Goal: Information Seeking & Learning: Learn about a topic

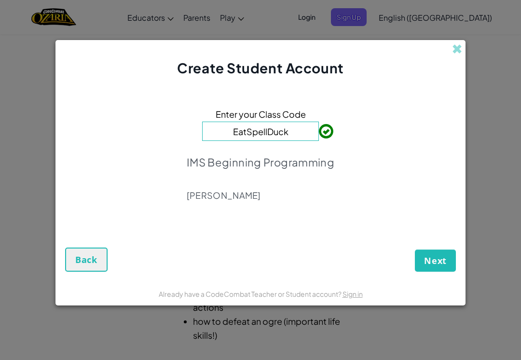
click at [430, 255] on span "Next" at bounding box center [435, 261] width 23 height 12
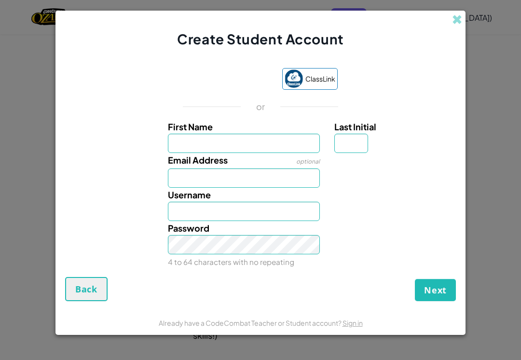
click at [217, 80] on div "Sign in with Google. Opens in new tab" at bounding box center [228, 79] width 89 height 21
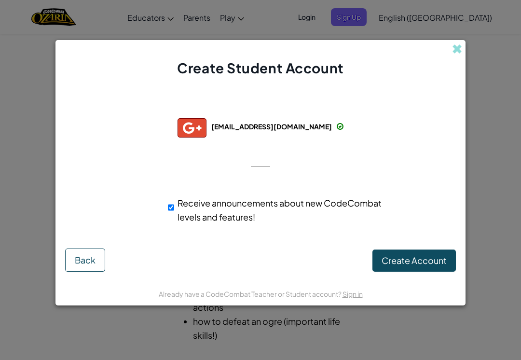
click at [407, 259] on span "Create Account" at bounding box center [414, 260] width 65 height 11
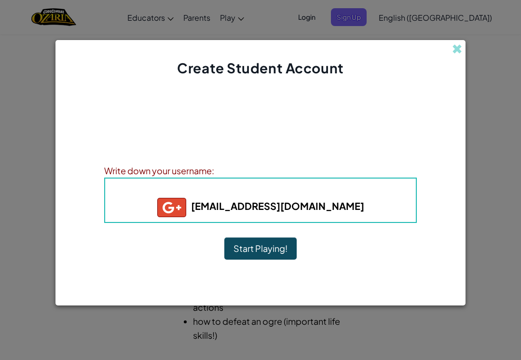
click at [260, 253] on button "Start Playing!" at bounding box center [260, 248] width 72 height 22
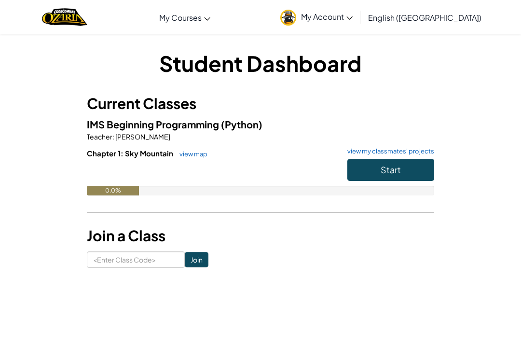
click at [393, 174] on span "Start" at bounding box center [391, 169] width 20 height 11
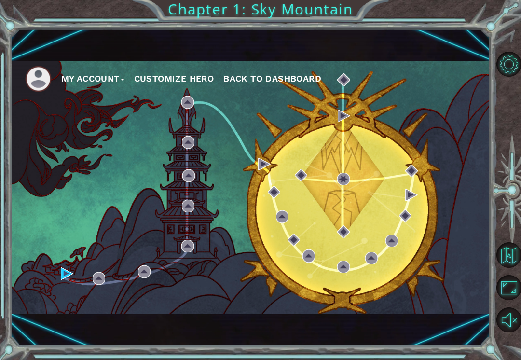
click at [64, 283] on div "My Account Customize Hero Back to Dashboard" at bounding box center [251, 187] width 480 height 253
click at [67, 269] on img at bounding box center [67, 273] width 13 height 13
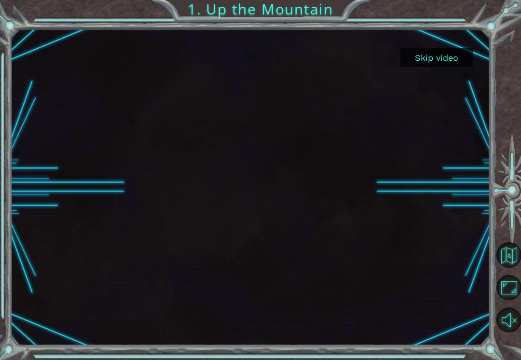
click at [445, 52] on button "Skip video" at bounding box center [437, 57] width 72 height 19
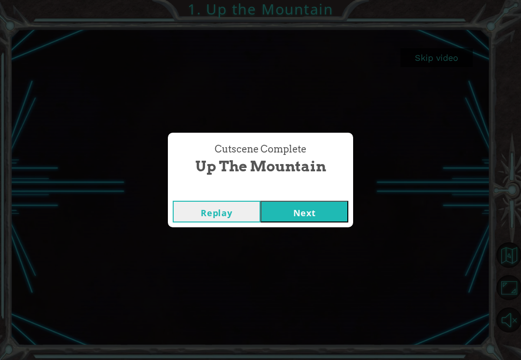
click at [306, 213] on button "Next" at bounding box center [305, 212] width 88 height 22
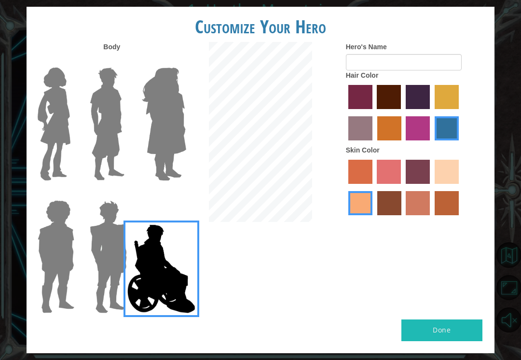
click at [58, 199] on img at bounding box center [56, 256] width 44 height 121
click at [71, 194] on input "Hero Steven" at bounding box center [71, 194] width 0 height 0
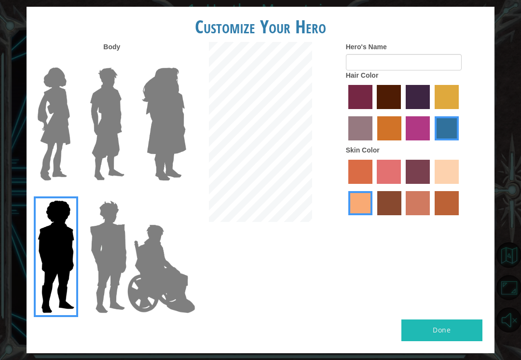
click at [52, 126] on img at bounding box center [54, 124] width 41 height 121
click at [71, 61] on input "Hero Connie" at bounding box center [71, 61] width 0 height 0
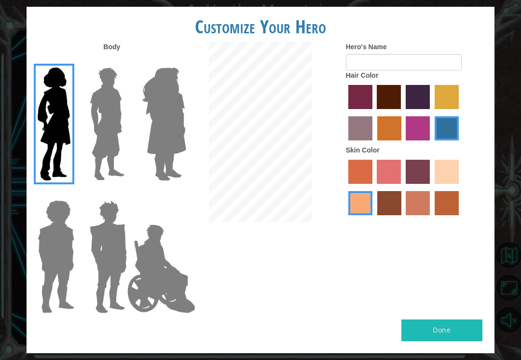
click at [106, 127] on img at bounding box center [107, 124] width 43 height 121
click at [124, 61] on input "Hero Lars" at bounding box center [124, 61] width 0 height 0
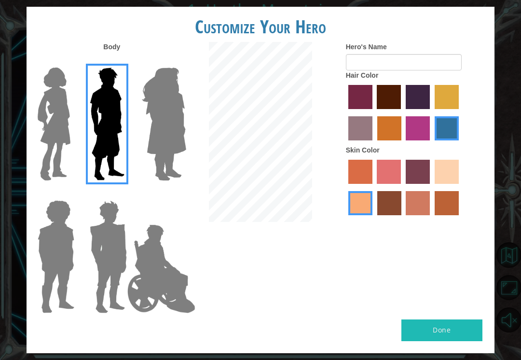
click at [369, 104] on label "paprika hair color" at bounding box center [360, 97] width 24 height 24
click at [345, 112] on input "paprika hair color" at bounding box center [345, 112] width 0 height 0
radio input "true"
click at [401, 184] on label "froly skin color" at bounding box center [389, 172] width 24 height 24
click at [374, 187] on input "froly skin color" at bounding box center [374, 187] width 0 height 0
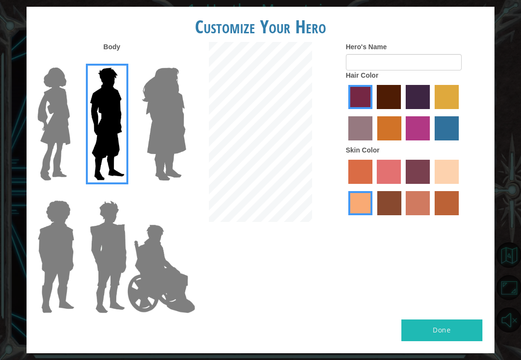
radio input "true"
click at [373, 215] on label "tacao skin color" at bounding box center [360, 203] width 24 height 24
click at [460, 187] on input "tacao skin color" at bounding box center [460, 187] width 0 height 0
radio input "true"
click at [435, 184] on label "sandy beach skin color" at bounding box center [447, 172] width 24 height 24
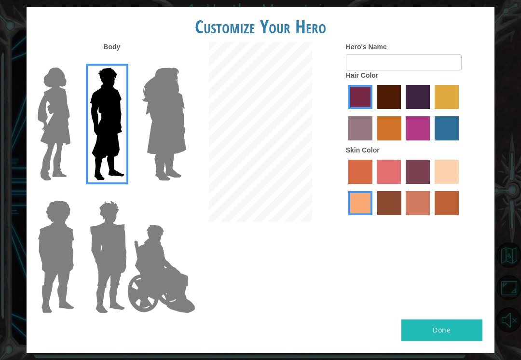
click at [431, 187] on input "sandy beach skin color" at bounding box center [431, 187] width 0 height 0
radio input "true"
click at [373, 215] on label "tacao skin color" at bounding box center [360, 203] width 24 height 24
click at [460, 187] on input "tacao skin color" at bounding box center [460, 187] width 0 height 0
radio input "true"
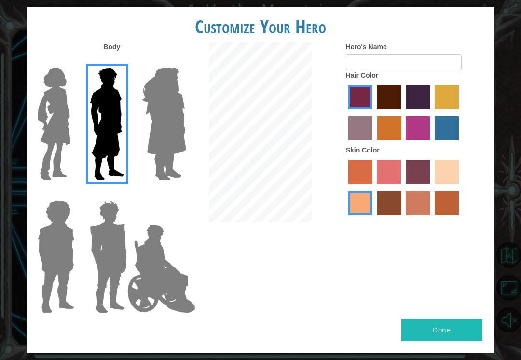
click at [401, 215] on label "karma skin color" at bounding box center [389, 203] width 24 height 24
click at [374, 219] on input "karma skin color" at bounding box center [374, 219] width 0 height 0
radio input "true"
click at [435, 215] on label "smoke tree skin color" at bounding box center [447, 203] width 24 height 24
click at [431, 219] on input "smoke tree skin color" at bounding box center [431, 219] width 0 height 0
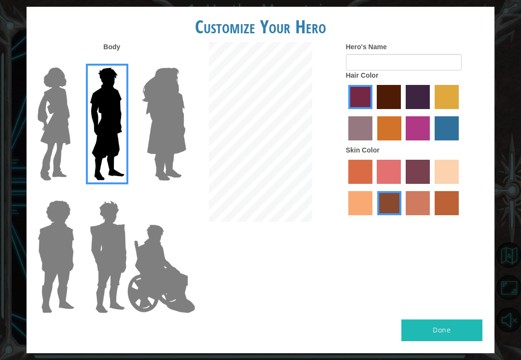
radio input "true"
click at [435, 184] on label "sandy beach skin color" at bounding box center [447, 172] width 24 height 24
click at [431, 187] on input "sandy beach skin color" at bounding box center [431, 187] width 0 height 0
radio input "true"
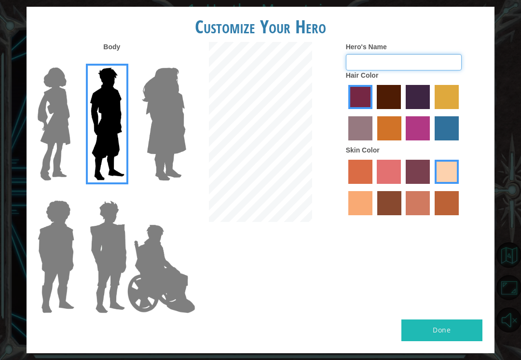
click at [439, 69] on input "Hero's Name" at bounding box center [404, 62] width 116 height 16
type input "S"
click at [462, 319] on button "Done" at bounding box center [441, 330] width 81 height 22
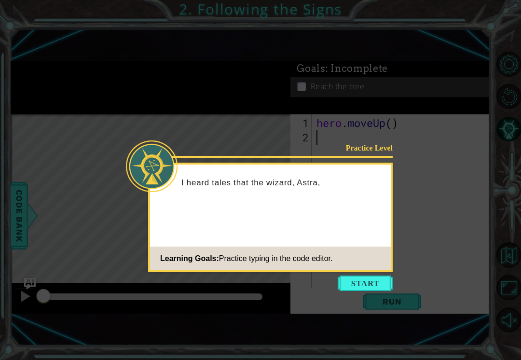
click at [378, 210] on div "Practice Level I heard tales that the wizard, Astra, Learning Goals: Practice t…" at bounding box center [270, 218] width 245 height 110
click at [365, 284] on button "Start" at bounding box center [365, 283] width 55 height 15
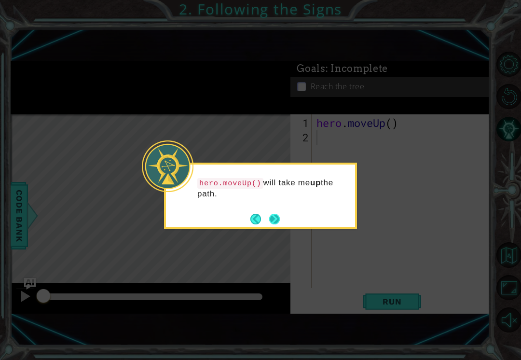
click at [278, 216] on button "Next" at bounding box center [275, 219] width 12 height 12
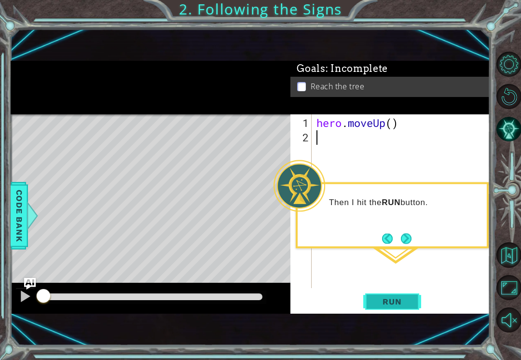
click at [386, 300] on span "Run" at bounding box center [392, 302] width 38 height 10
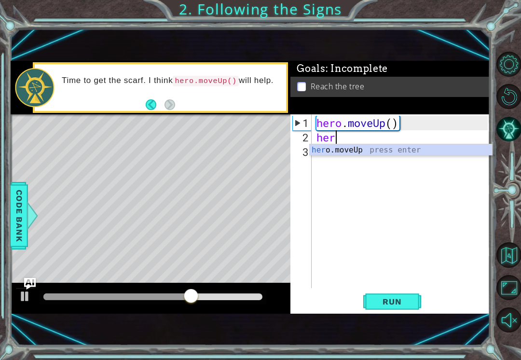
scroll to position [0, 0]
type textarea "hero"
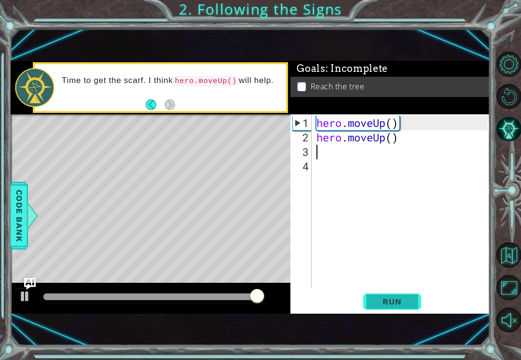
click at [400, 297] on span "Run" at bounding box center [392, 302] width 38 height 10
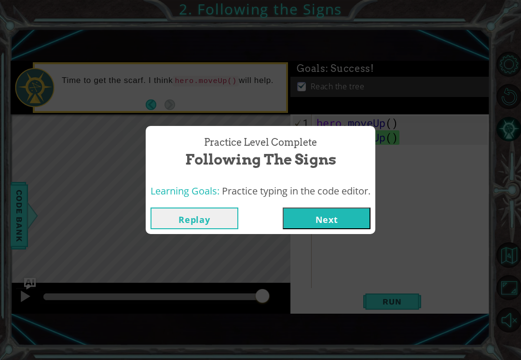
click at [354, 219] on button "Next" at bounding box center [327, 218] width 88 height 22
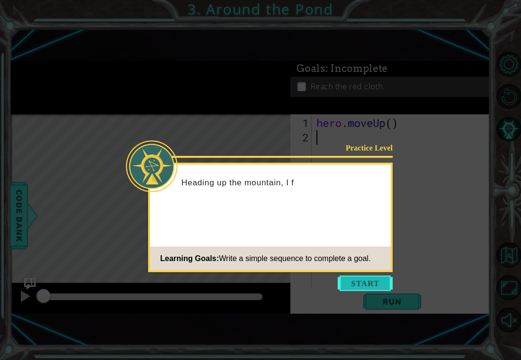
click at [375, 283] on button "Start" at bounding box center [365, 283] width 55 height 15
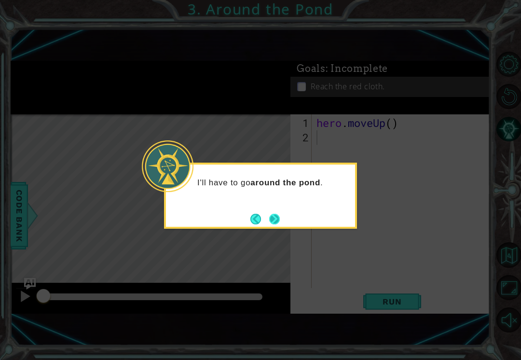
click at [276, 220] on button "Next" at bounding box center [274, 219] width 18 height 18
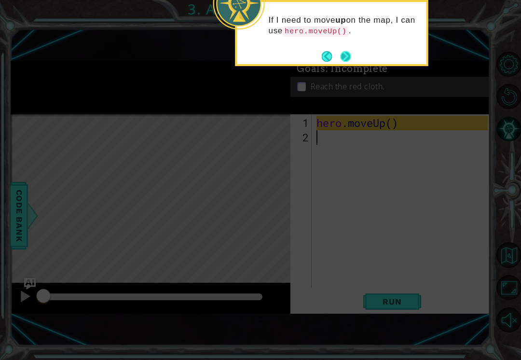
click at [350, 54] on button "Next" at bounding box center [345, 56] width 15 height 15
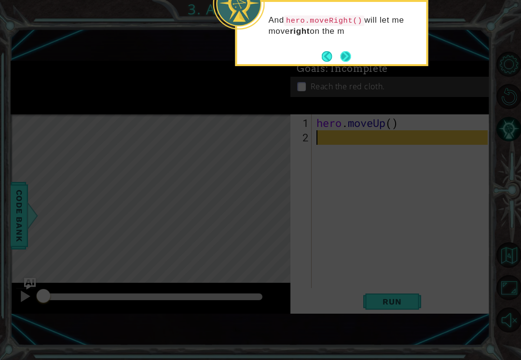
click at [345, 59] on button "Next" at bounding box center [345, 56] width 15 height 15
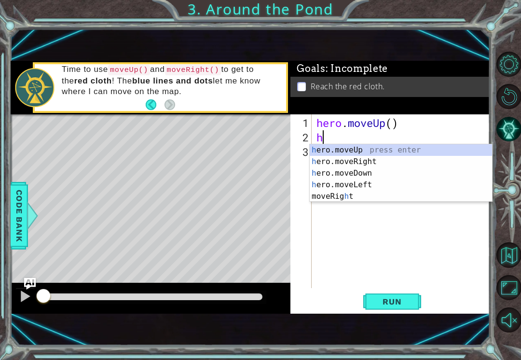
type textarea "he"
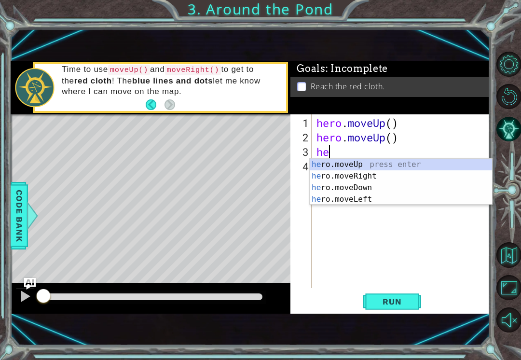
scroll to position [0, 0]
type textarea "hero"
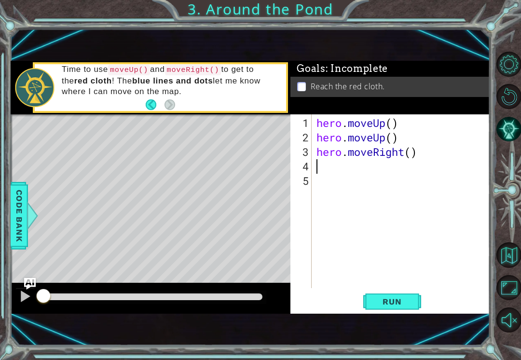
scroll to position [0, 0]
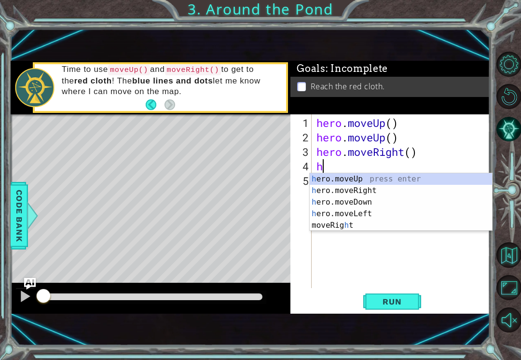
type textarea "he"
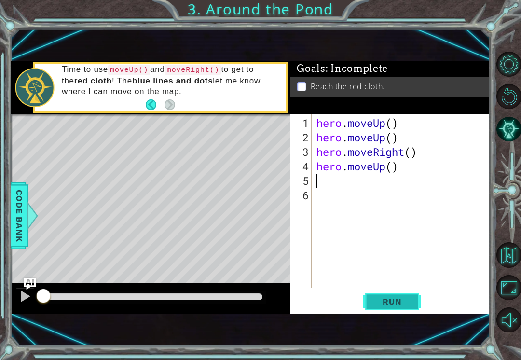
click at [399, 297] on span "Run" at bounding box center [392, 302] width 38 height 10
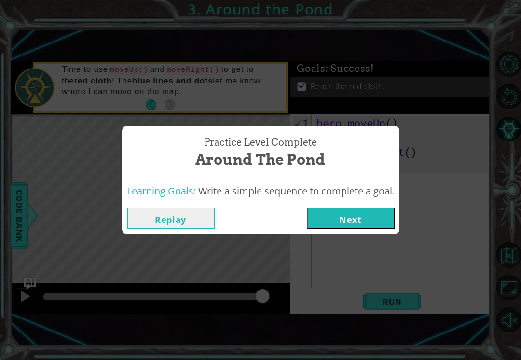
click at [363, 211] on button "Next" at bounding box center [351, 218] width 88 height 22
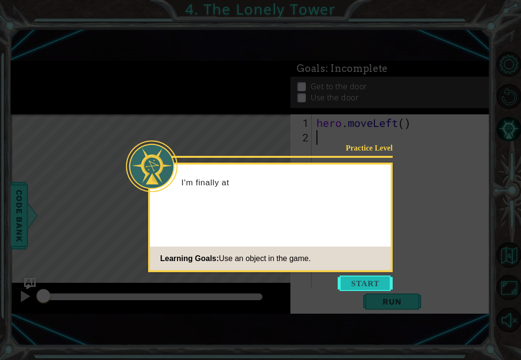
click at [371, 278] on button "Start" at bounding box center [365, 283] width 55 height 15
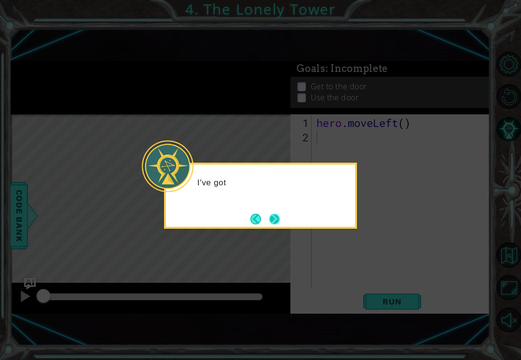
click at [273, 222] on button "Next" at bounding box center [274, 219] width 11 height 11
click at [274, 216] on button "Next" at bounding box center [274, 219] width 18 height 18
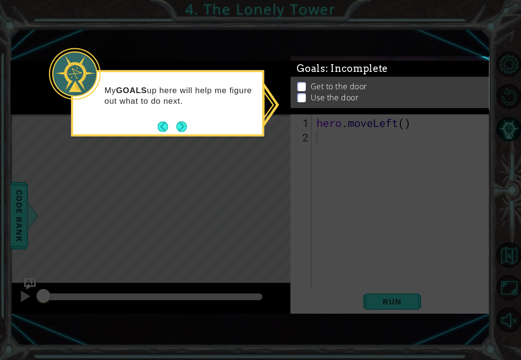
click at [398, 199] on icon at bounding box center [260, 180] width 521 height 360
click at [195, 127] on div "My GOALS up here will help me figure out what to do next." at bounding box center [167, 103] width 193 height 66
click at [185, 118] on button "Next" at bounding box center [182, 127] width 18 height 18
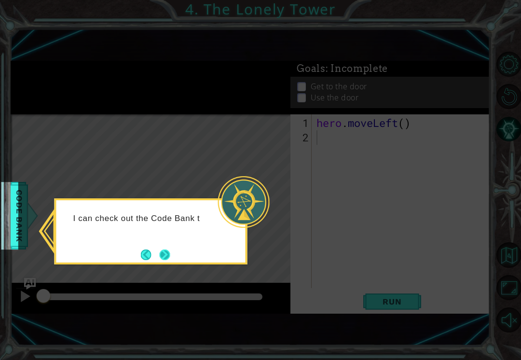
click at [172, 251] on button "Next" at bounding box center [164, 254] width 15 height 15
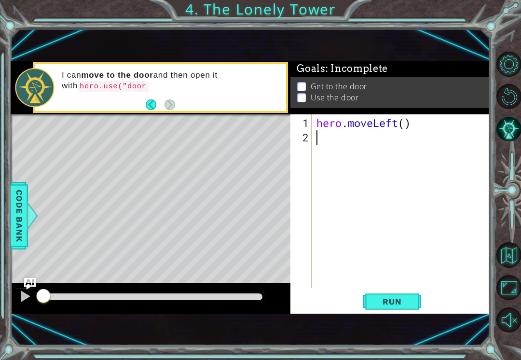
click at [180, 112] on div "I can move to the door and then open it with hero.use("door" at bounding box center [160, 87] width 255 height 51
click at [270, 92] on div "I can move to the door and then open it with hero.use("door") ." at bounding box center [170, 87] width 231 height 45
click at [309, 143] on div "2" at bounding box center [301, 137] width 19 height 14
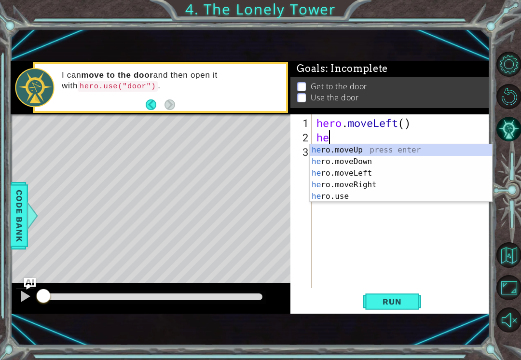
type textarea "her"
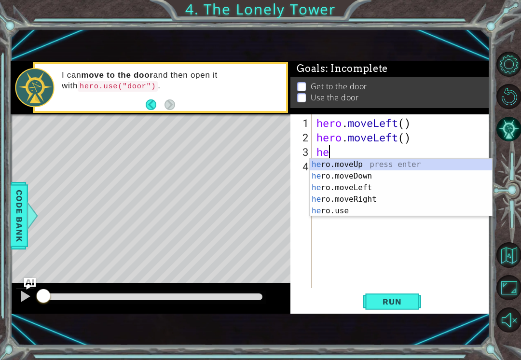
type textarea "her"
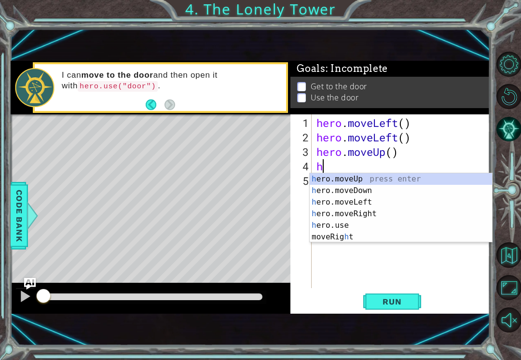
type textarea "her"
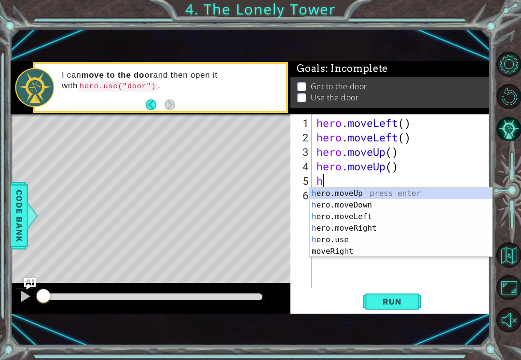
type textarea "her"
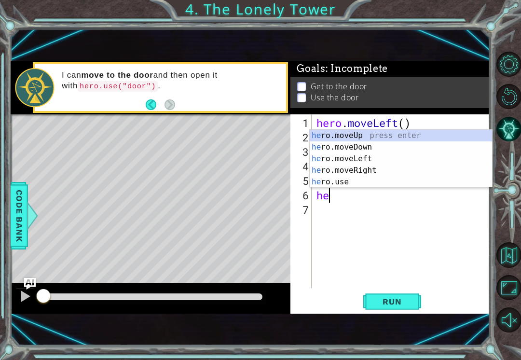
type textarea "her"
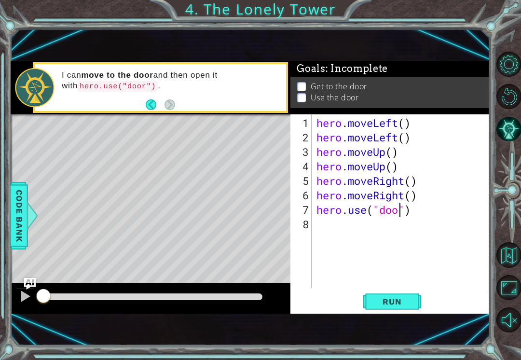
scroll to position [0, 4]
type textarea "hero.use("door")"
click at [399, 293] on button "Run" at bounding box center [392, 302] width 58 height 20
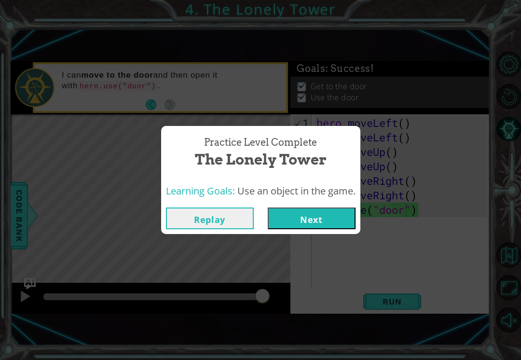
click at [324, 219] on button "Next" at bounding box center [312, 218] width 88 height 22
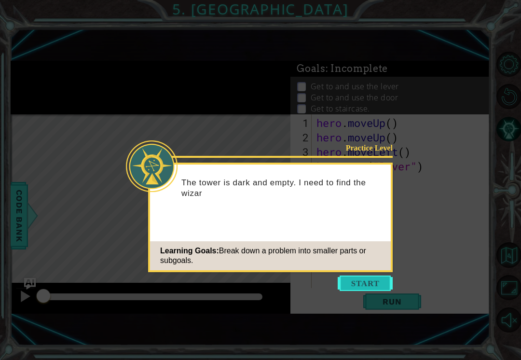
click at [373, 286] on button "Start" at bounding box center [365, 283] width 55 height 15
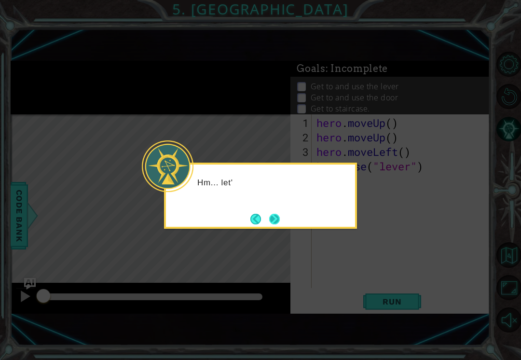
click at [276, 216] on button "Next" at bounding box center [275, 219] width 14 height 14
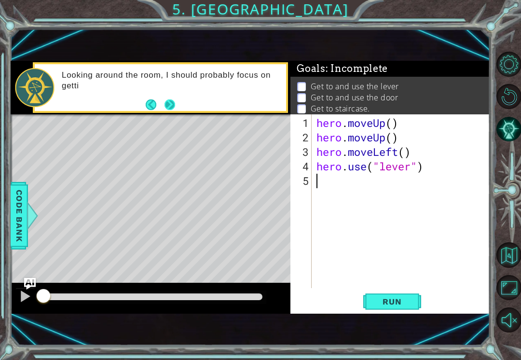
click at [174, 106] on button "Next" at bounding box center [170, 104] width 11 height 11
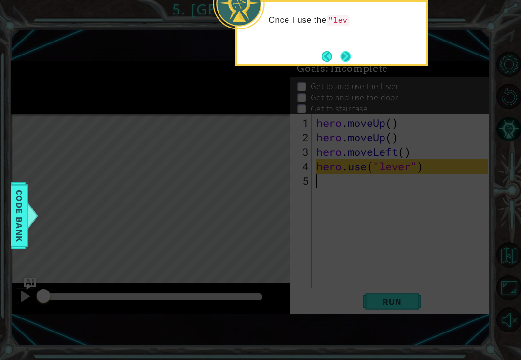
click at [345, 51] on button "Next" at bounding box center [345, 56] width 11 height 11
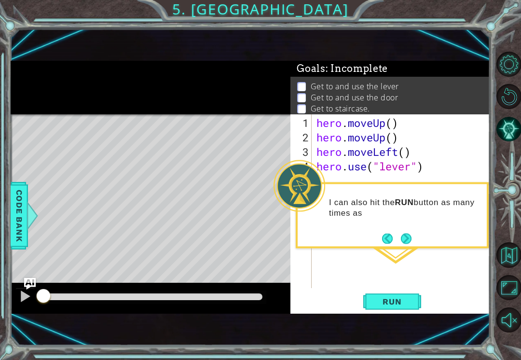
type textarea "hero.use("lever")"
click at [414, 235] on div "I can also hit the RUN button as many times as I want. No harm in that." at bounding box center [392, 212] width 189 height 49
click at [412, 238] on button "Next" at bounding box center [406, 238] width 11 height 11
